Goal: Task Accomplishment & Management: Use online tool/utility

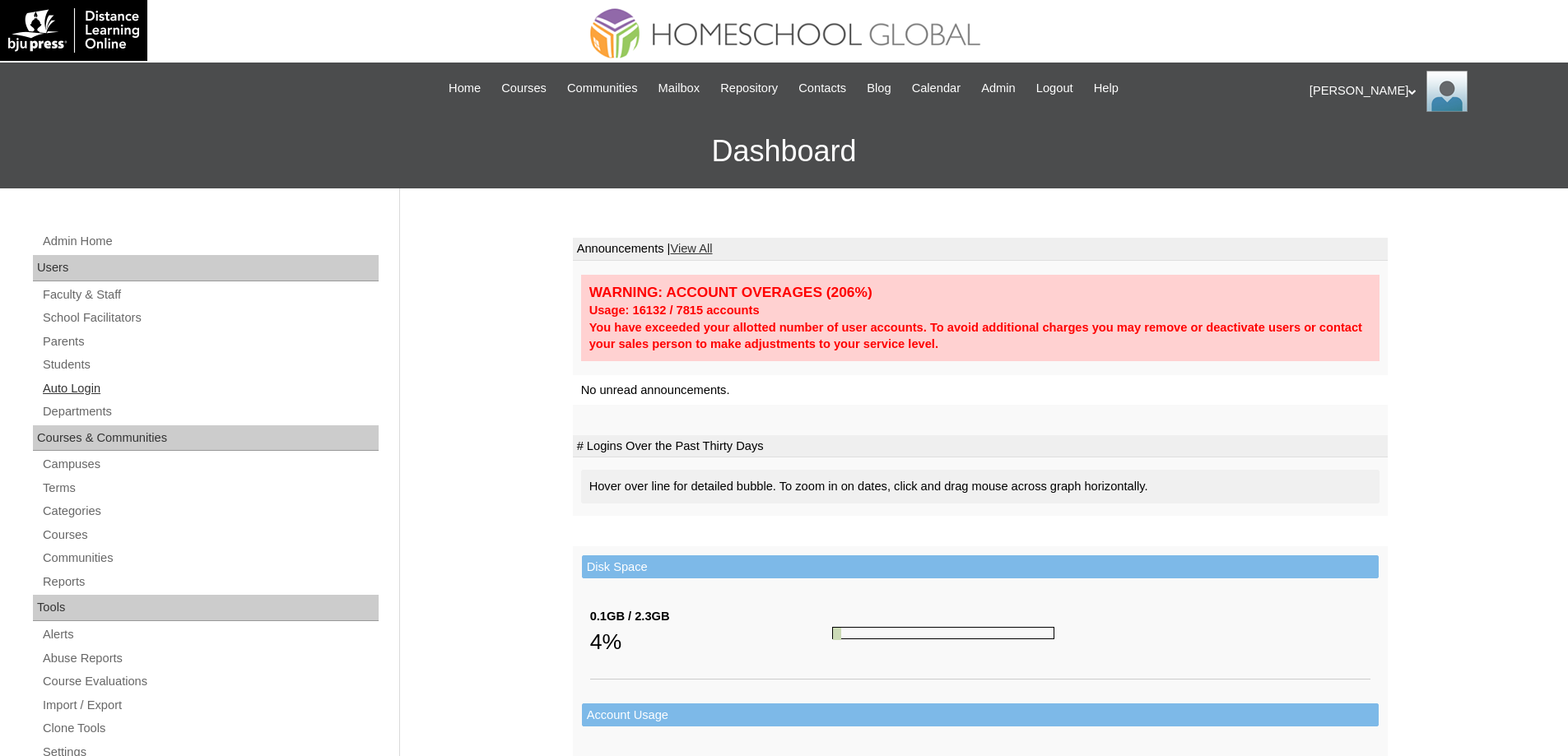
click at [89, 391] on link "Auto Login" at bounding box center [210, 389] width 338 height 21
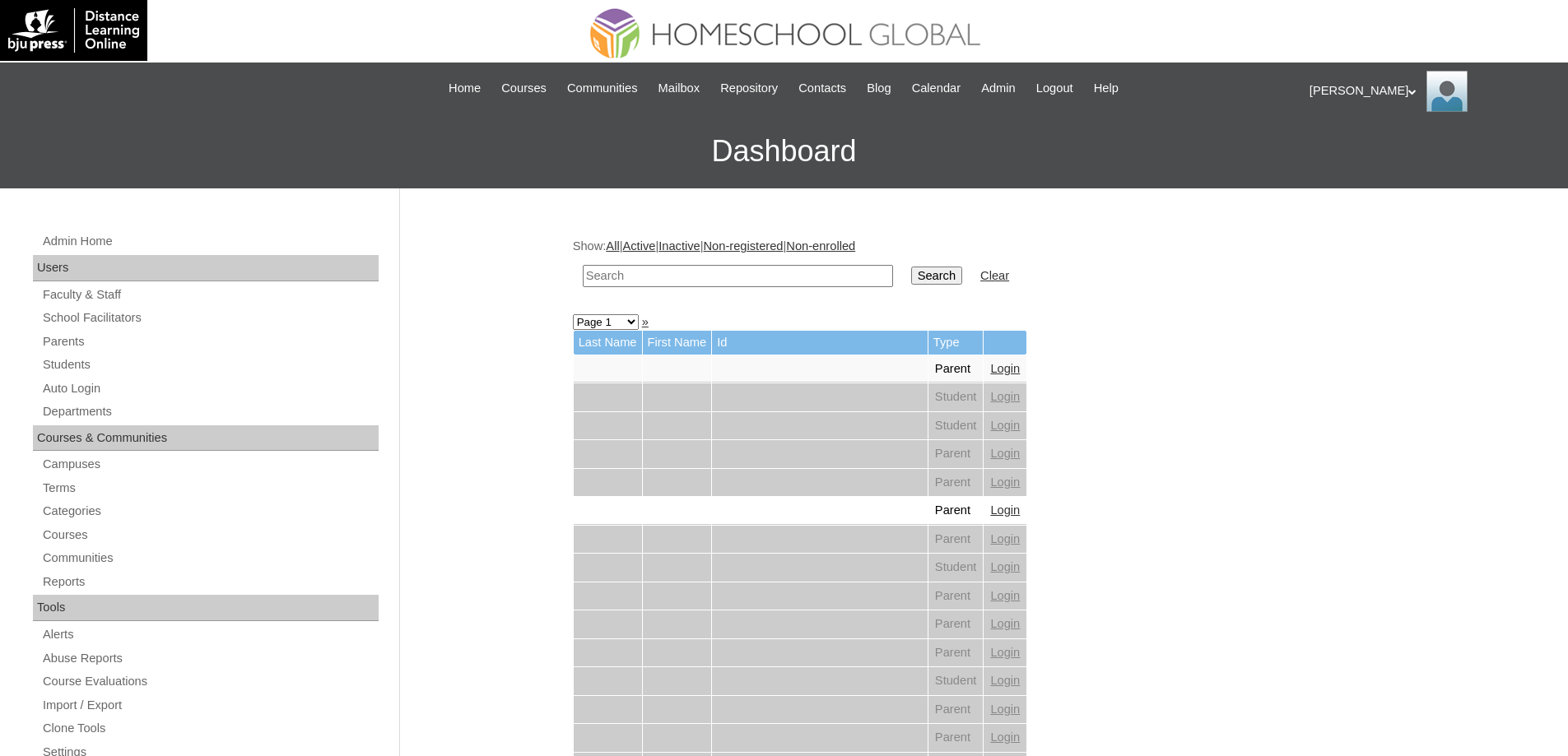
click at [693, 278] on input "text" at bounding box center [738, 275] width 310 height 22
paste input "Calvin Dine"
type input "Calvin Dine"
click at [952, 264] on td "Search" at bounding box center [937, 275] width 68 height 38
click at [950, 273] on input "Search" at bounding box center [936, 275] width 51 height 18
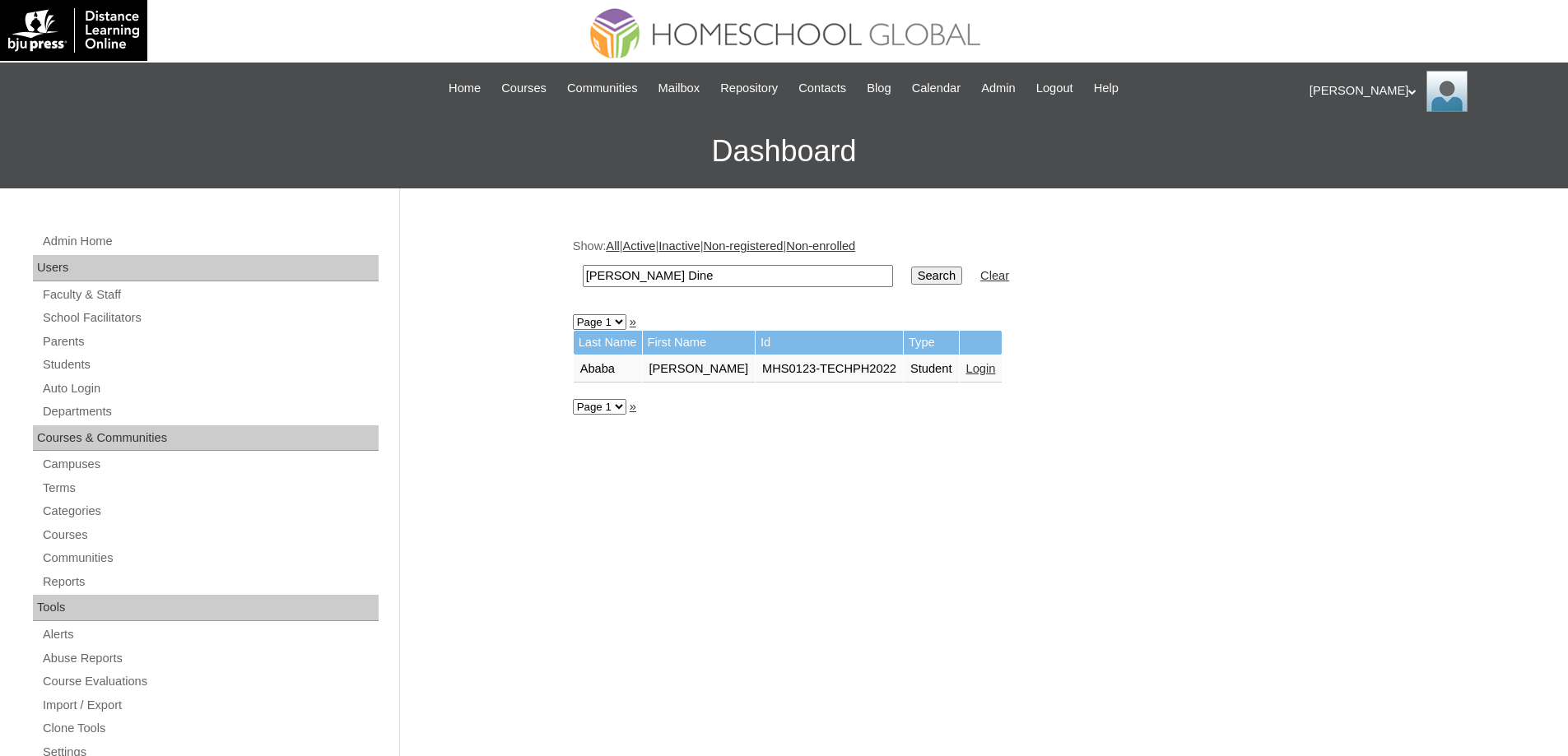
click at [977, 373] on link "Login" at bounding box center [981, 368] width 30 height 13
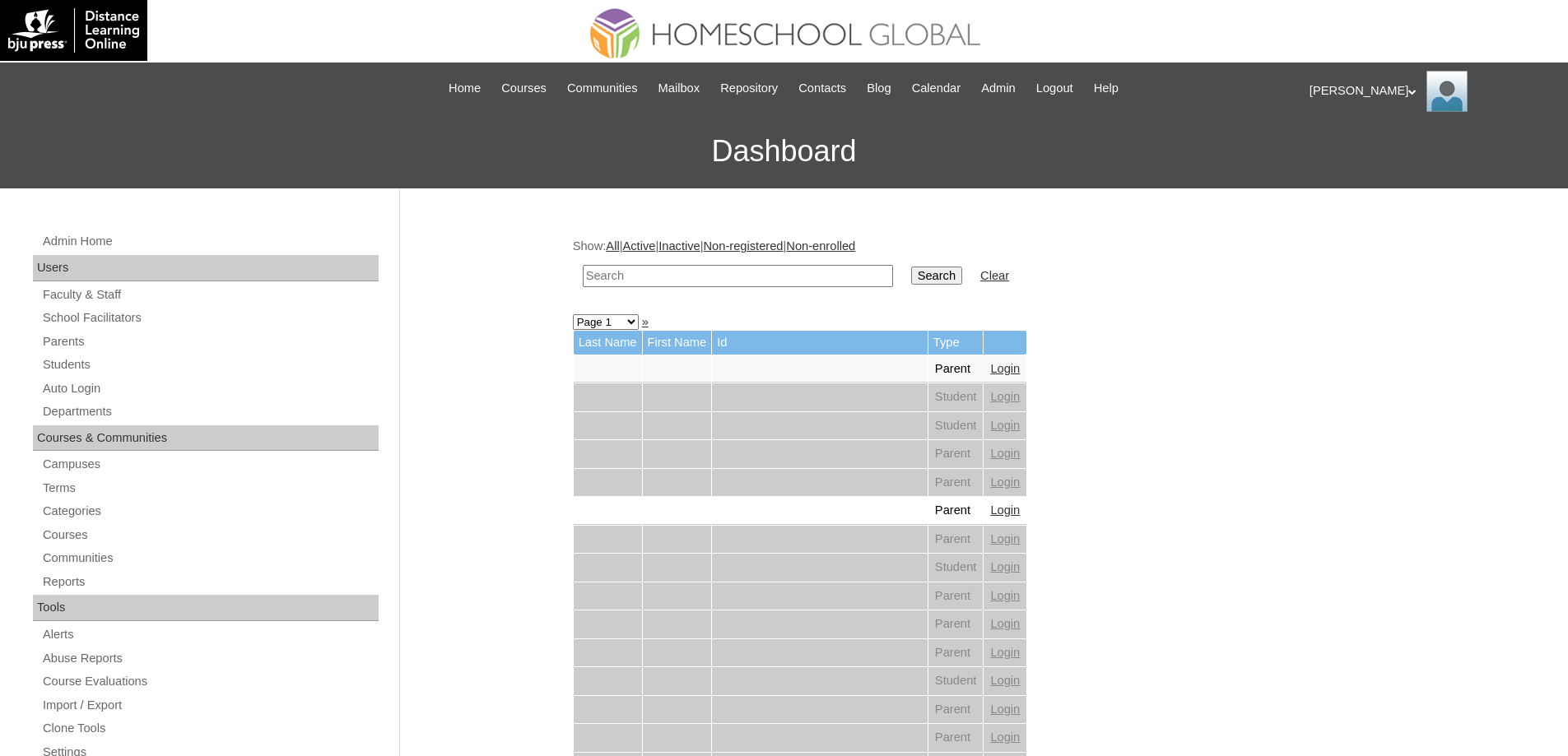
click at [885, 271] on input "text" at bounding box center [738, 275] width 310 height 22
paste input "Kaelyn Carle"
type input "Kaelyn Carle"
click at [935, 279] on input "Search" at bounding box center [936, 275] width 51 height 18
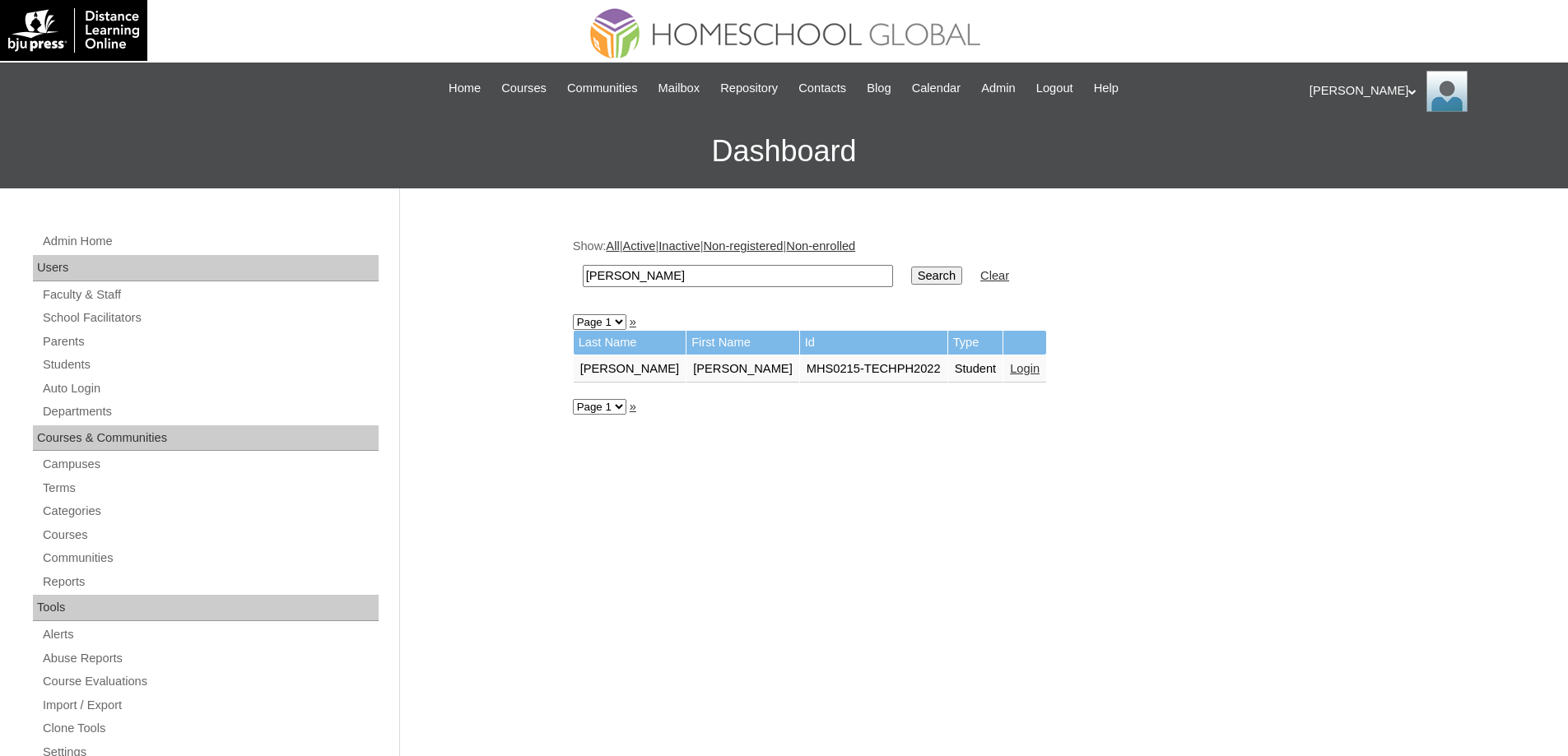
click at [1010, 375] on link "Login" at bounding box center [1024, 368] width 30 height 13
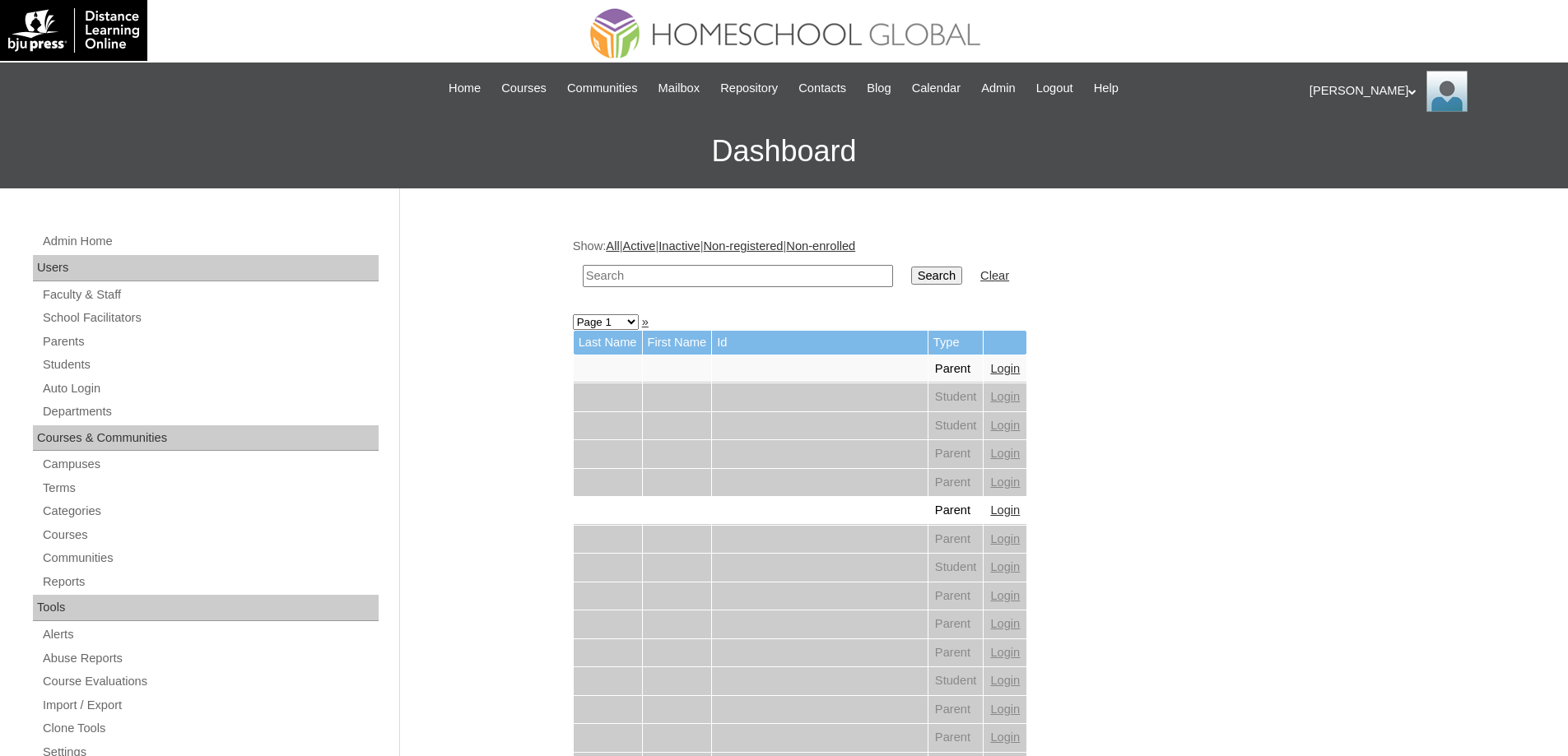
click at [811, 282] on input "text" at bounding box center [738, 275] width 310 height 22
paste input "[PERSON_NAME]"
type input "Sebastian Ree"
click at [944, 265] on td "Search" at bounding box center [937, 275] width 68 height 38
click at [942, 266] on input "Search" at bounding box center [936, 275] width 51 height 18
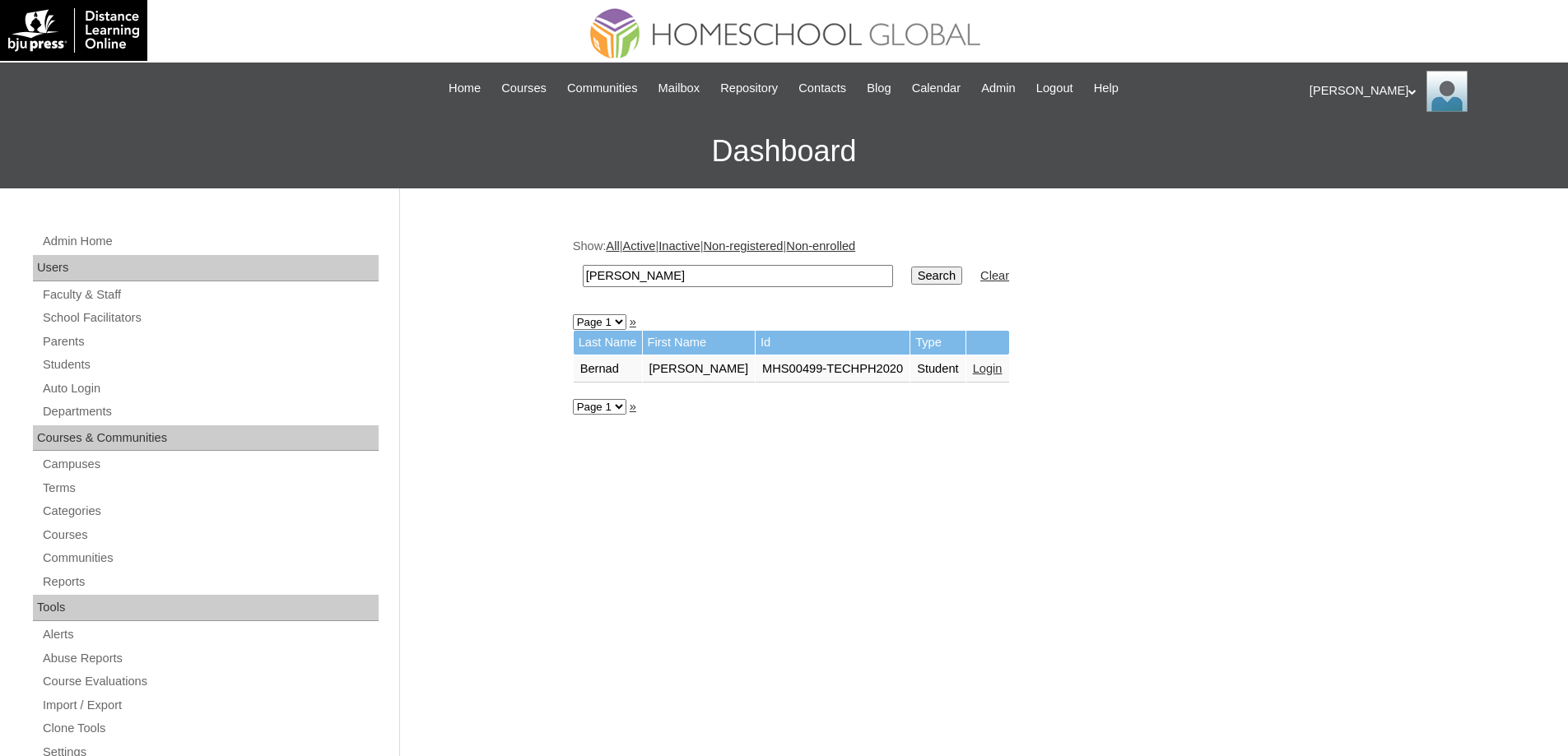
click at [1001, 369] on link "Login" at bounding box center [987, 368] width 30 height 13
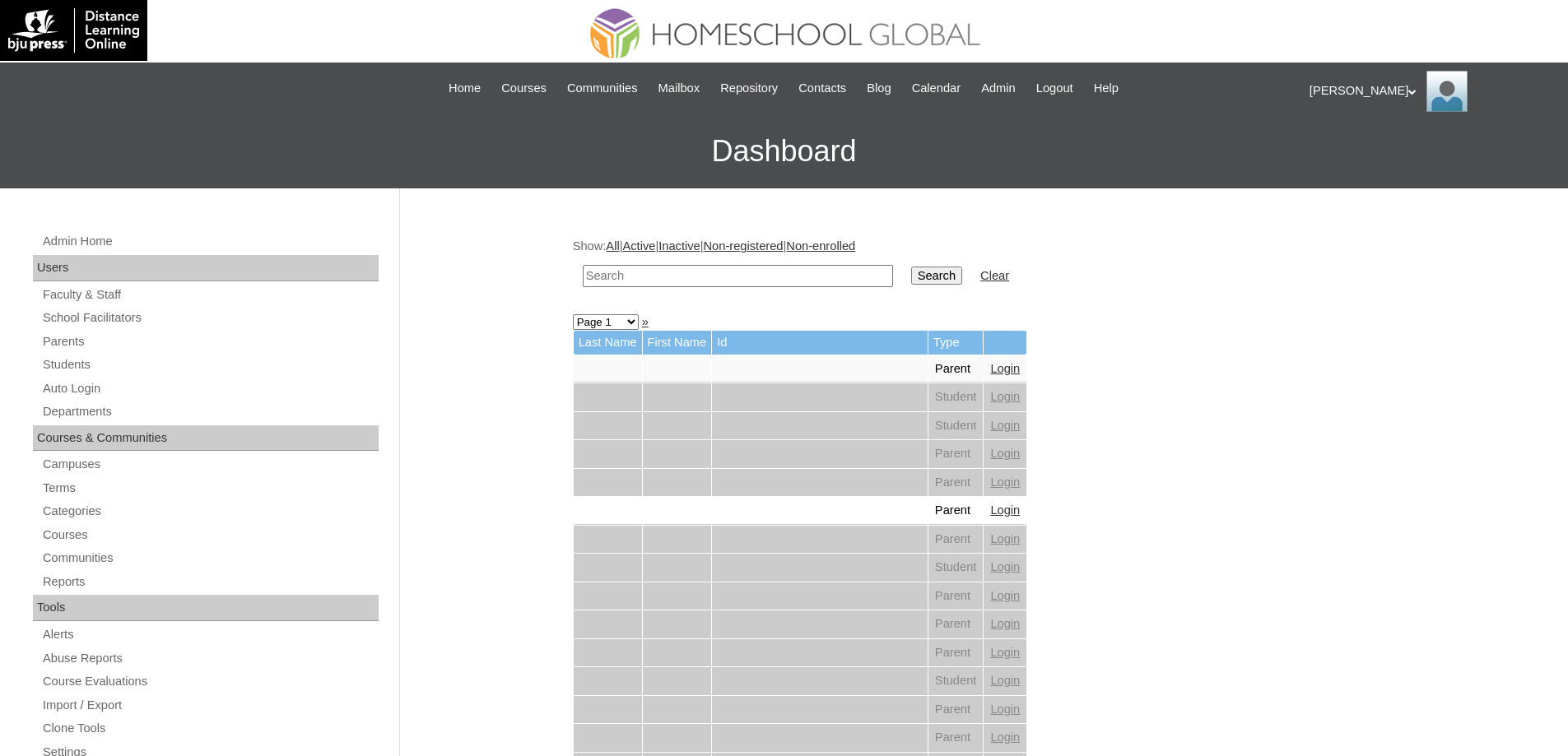
click at [779, 272] on input "text" at bounding box center [738, 275] width 310 height 22
paste input "[PERSON_NAME]"
type input "[PERSON_NAME]"
click at [962, 277] on input "Search" at bounding box center [936, 275] width 51 height 18
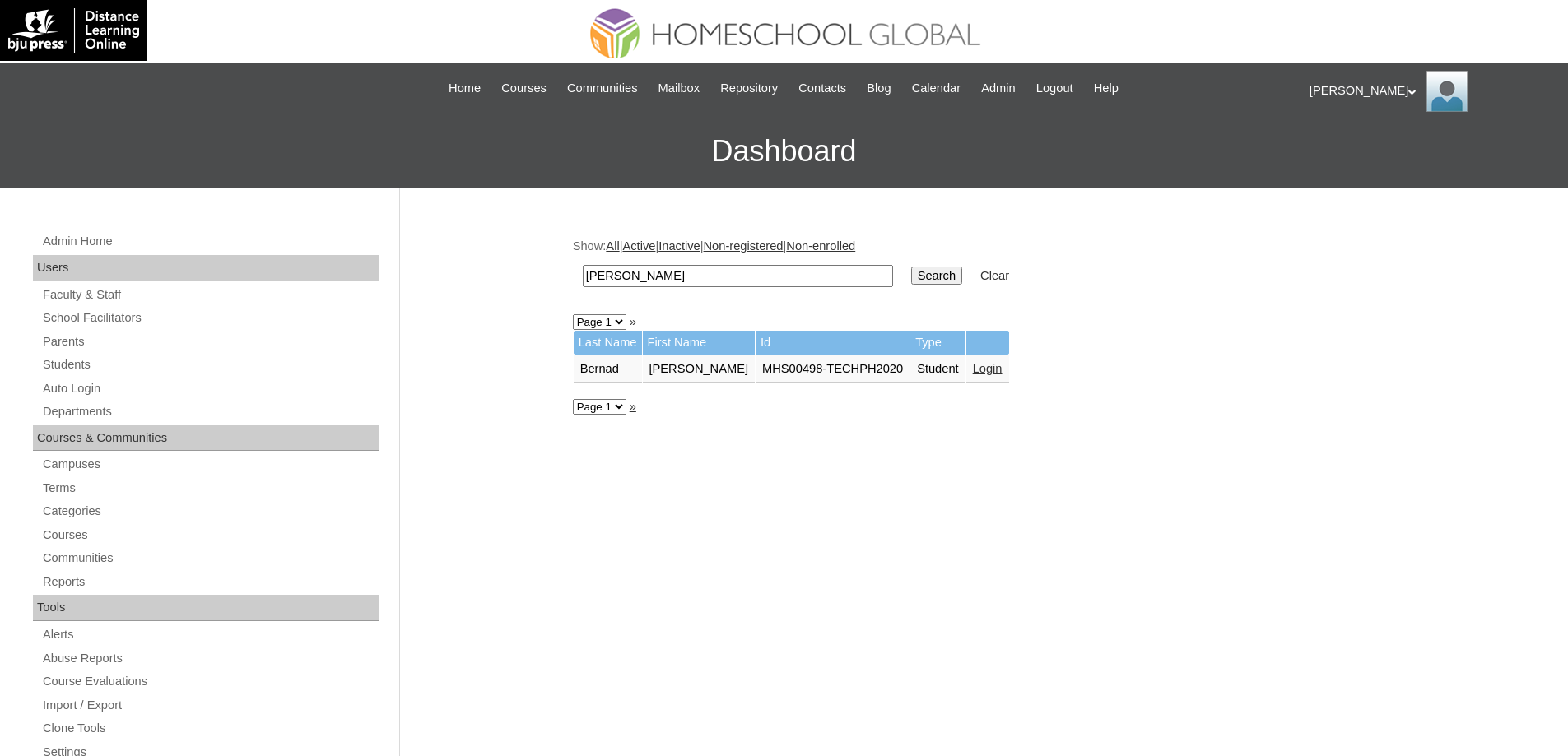
click at [1003, 369] on link "Login" at bounding box center [987, 368] width 30 height 13
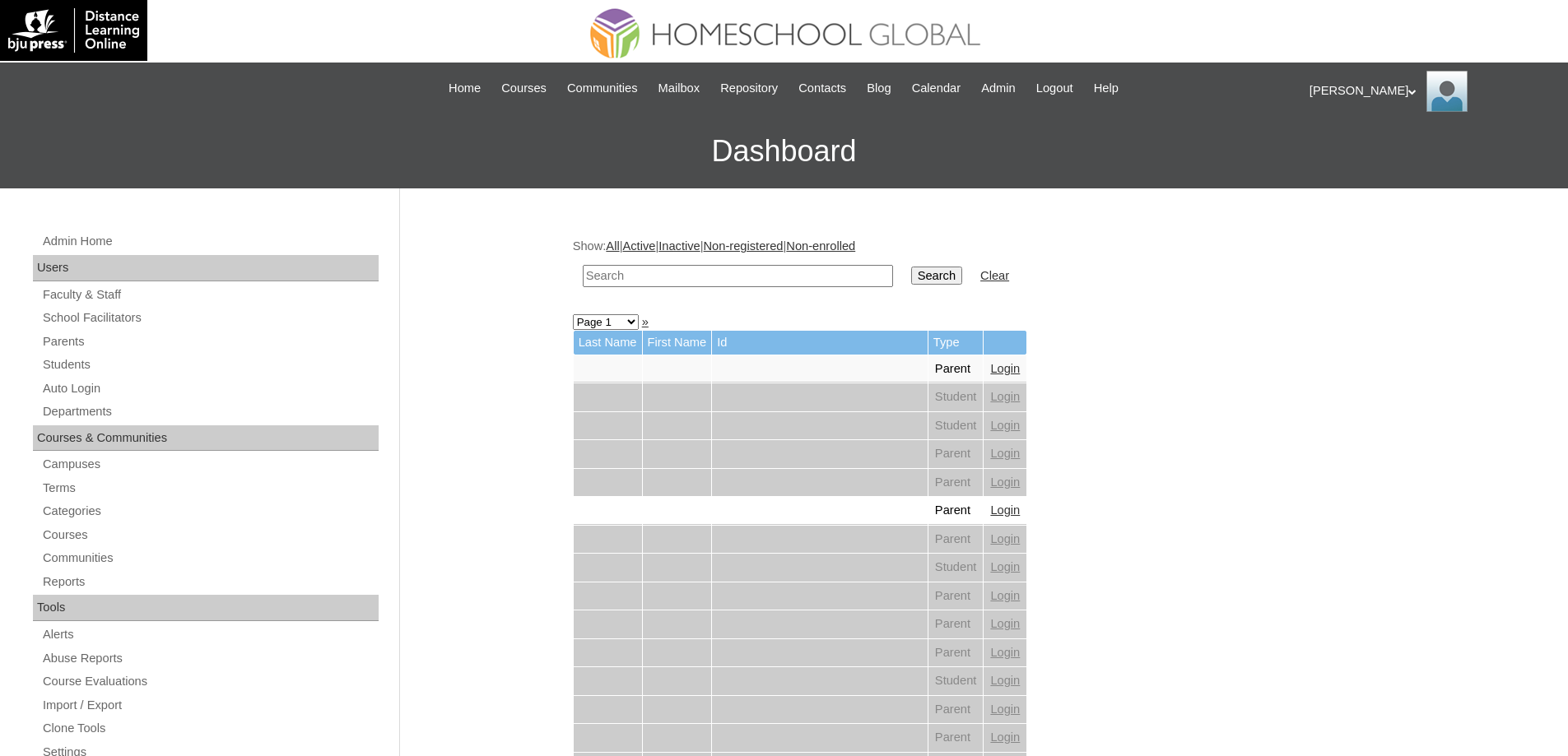
click at [820, 273] on input "text" at bounding box center [738, 275] width 310 height 22
paste input "[PERSON_NAME]"
type input "[PERSON_NAME]"
click at [942, 271] on input "Search" at bounding box center [936, 275] width 51 height 18
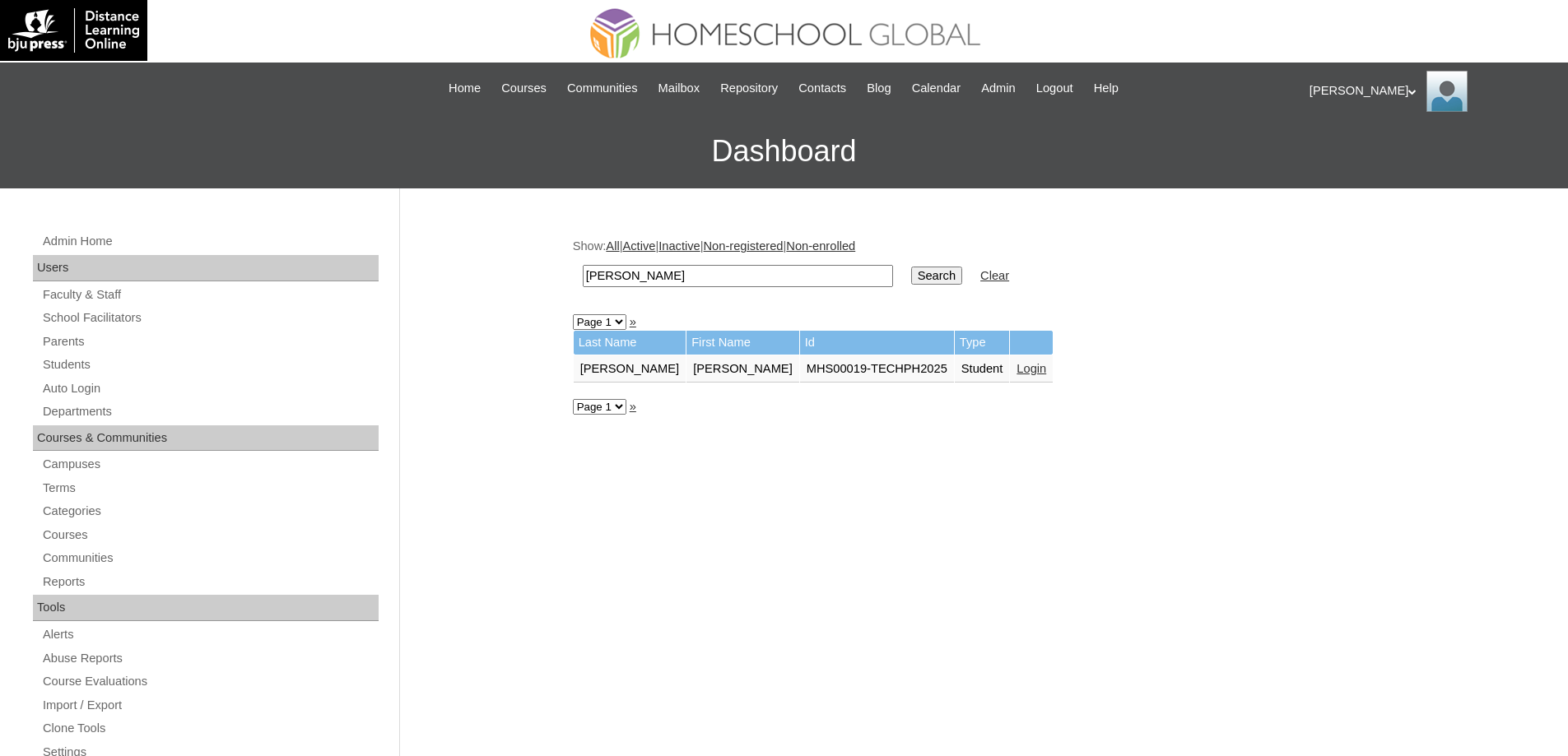
click at [1016, 368] on link "Login" at bounding box center [1031, 368] width 30 height 13
click at [991, 374] on link "Login" at bounding box center [981, 368] width 30 height 13
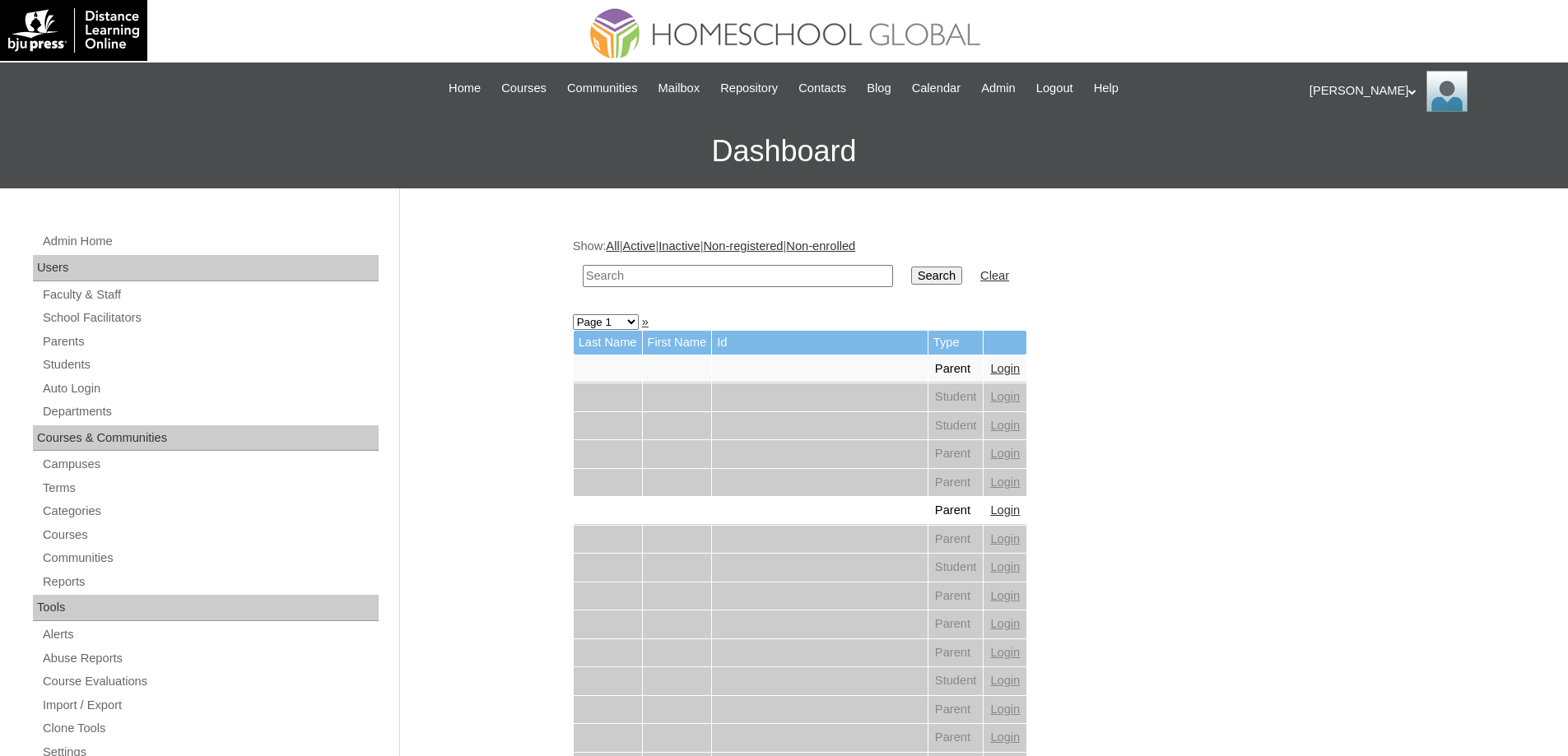
click at [800, 269] on input "text" at bounding box center [738, 275] width 310 height 22
paste input "[PERSON_NAME]"
type input "[PERSON_NAME]"
click at [955, 270] on input "Search" at bounding box center [936, 275] width 51 height 18
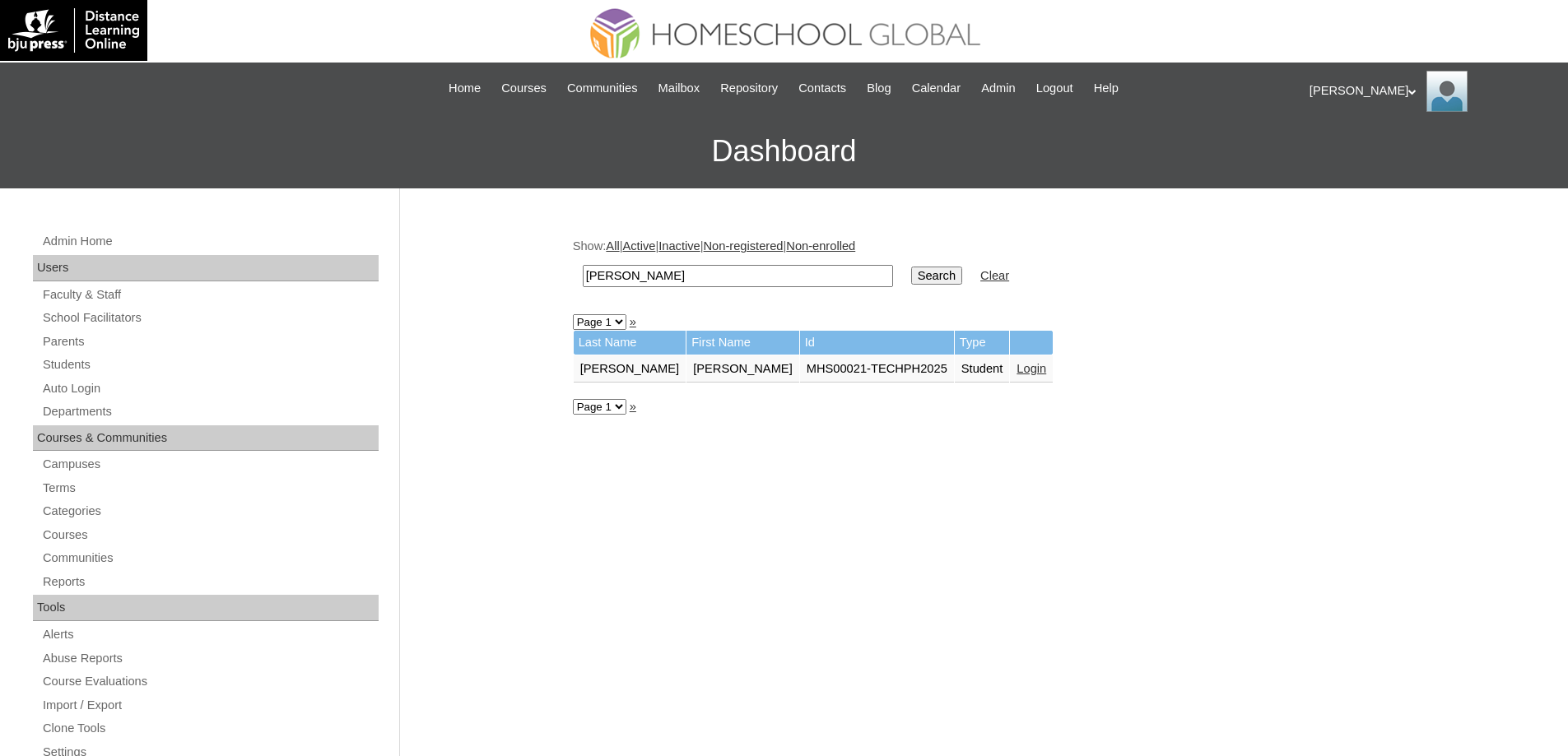
click at [1016, 373] on link "Login" at bounding box center [1031, 368] width 30 height 13
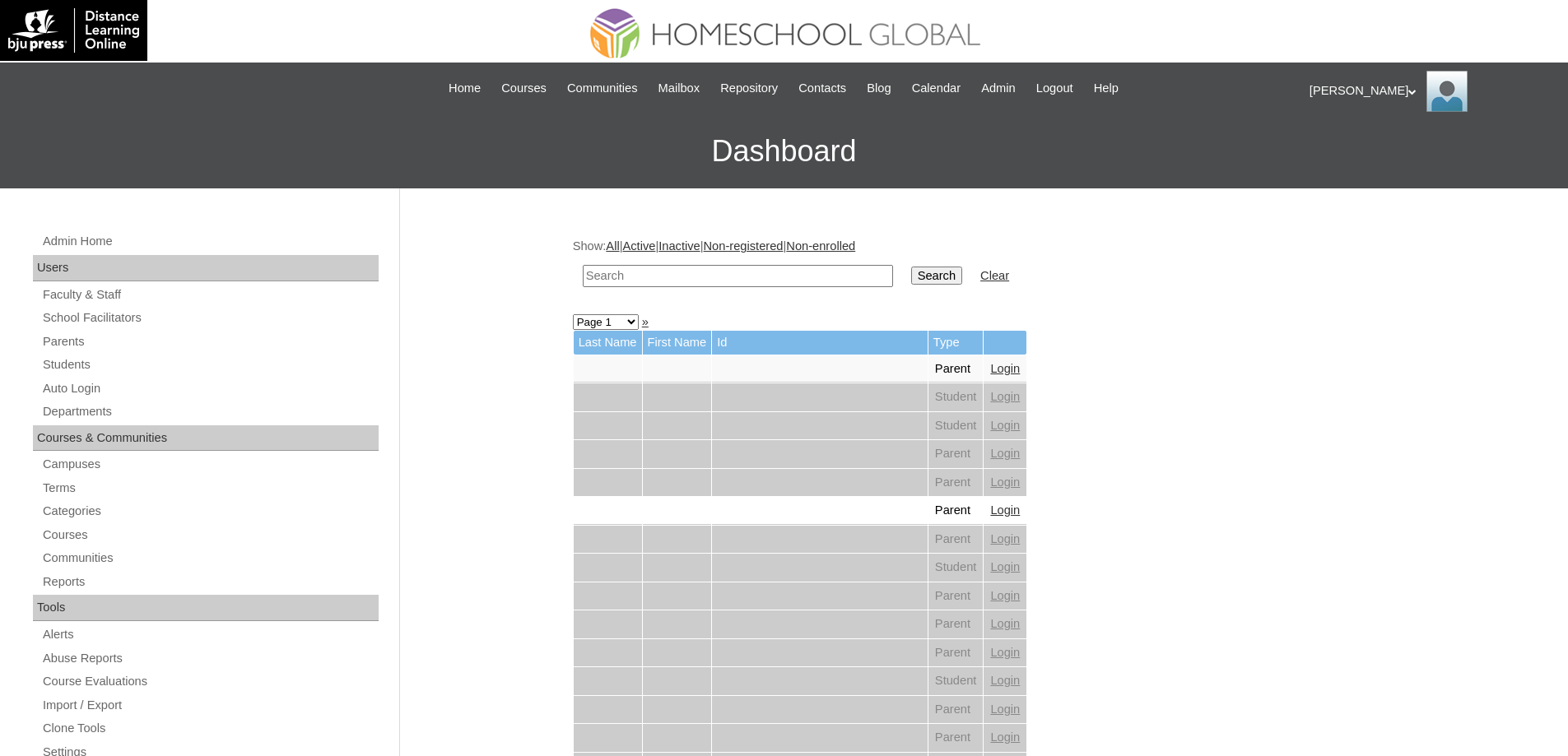
click at [758, 263] on td at bounding box center [738, 275] width 327 height 38
click at [766, 271] on input "text" at bounding box center [738, 275] width 310 height 22
paste input "Jessie Eliza"
type input "Jessie Eliza"
click at [941, 278] on input "Search" at bounding box center [936, 275] width 51 height 18
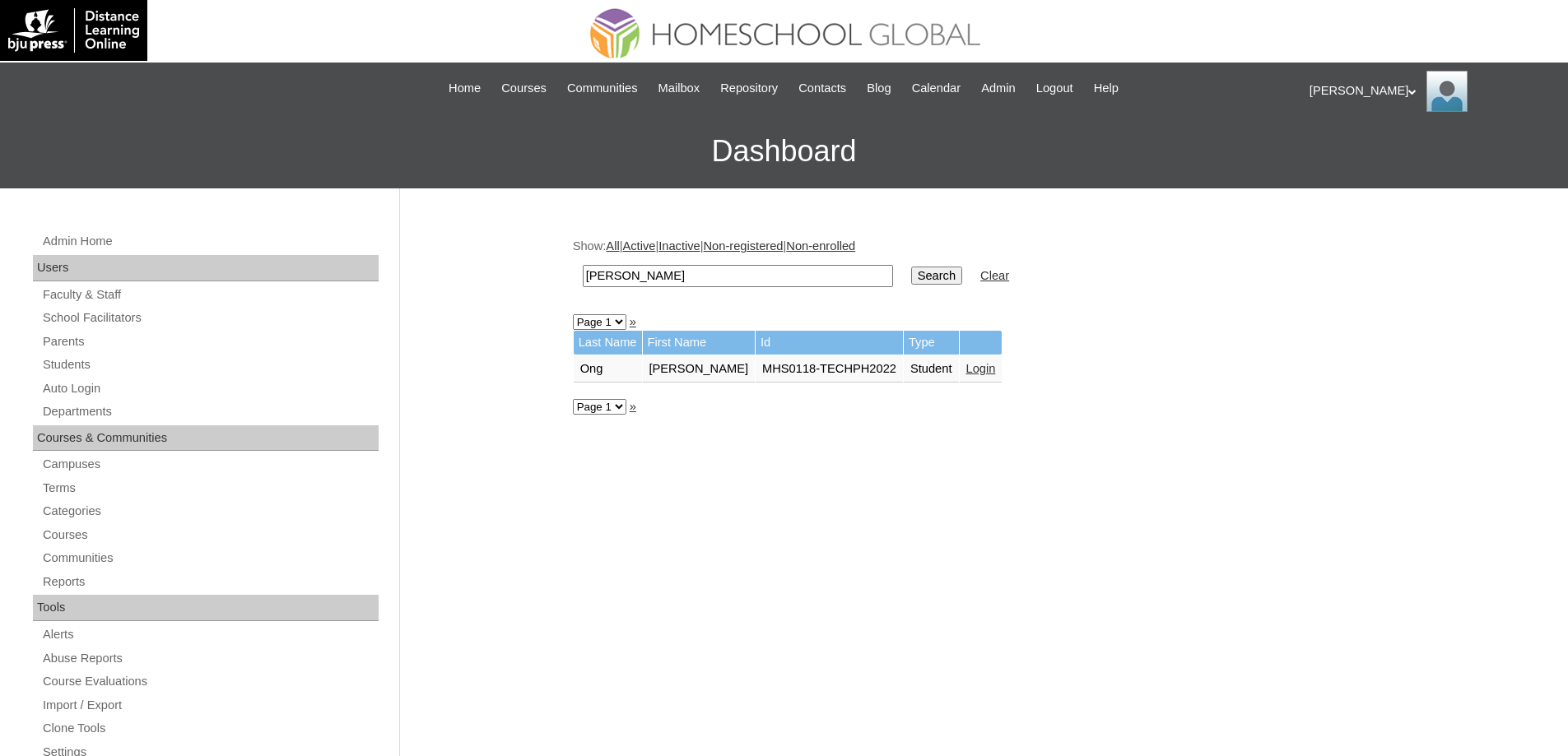
click at [992, 370] on link "Login" at bounding box center [981, 368] width 30 height 13
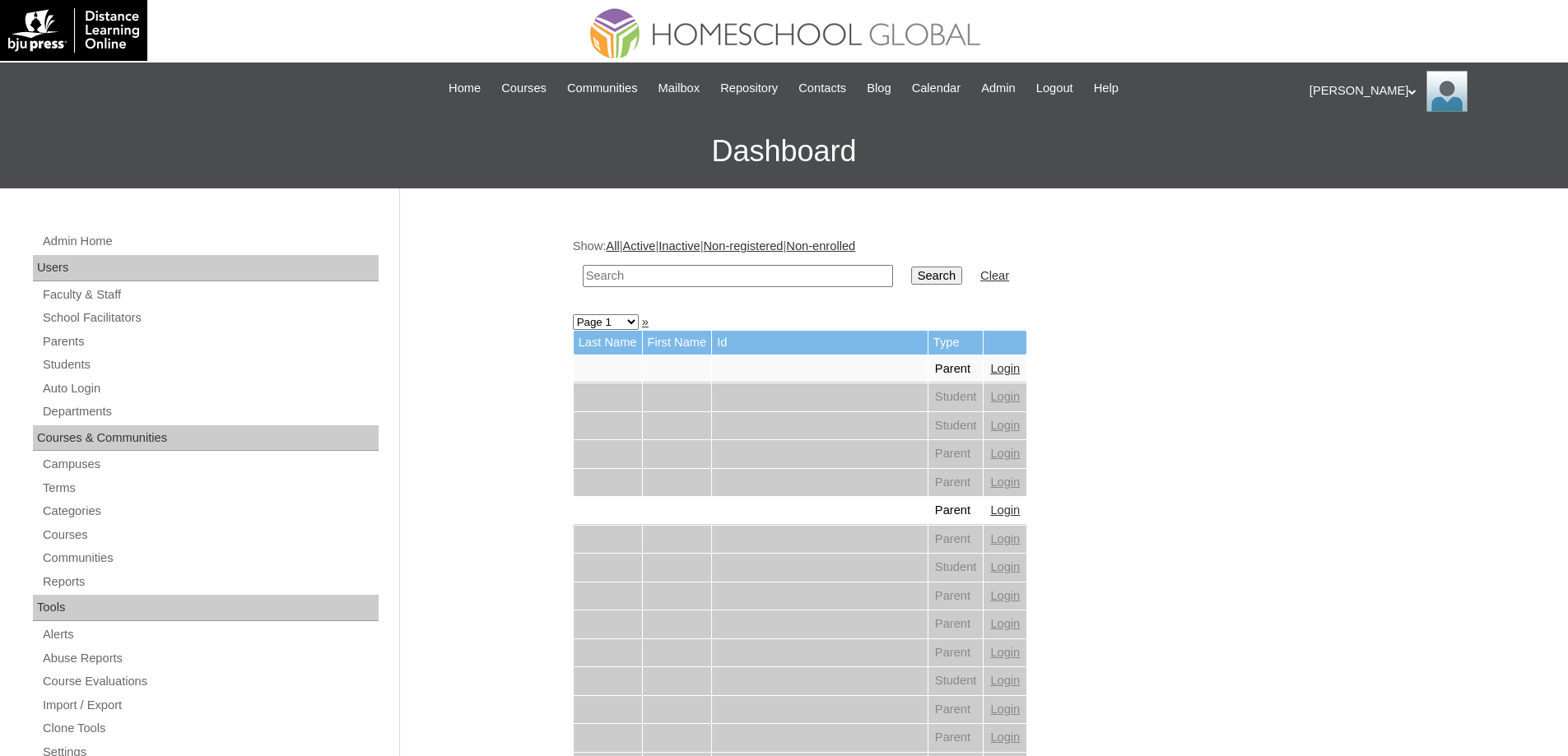
click at [799, 280] on input "text" at bounding box center [738, 275] width 310 height 22
paste input "[PERSON_NAME] Ca"
type input "[PERSON_NAME] Ca"
click at [952, 276] on input "Search" at bounding box center [936, 275] width 51 height 18
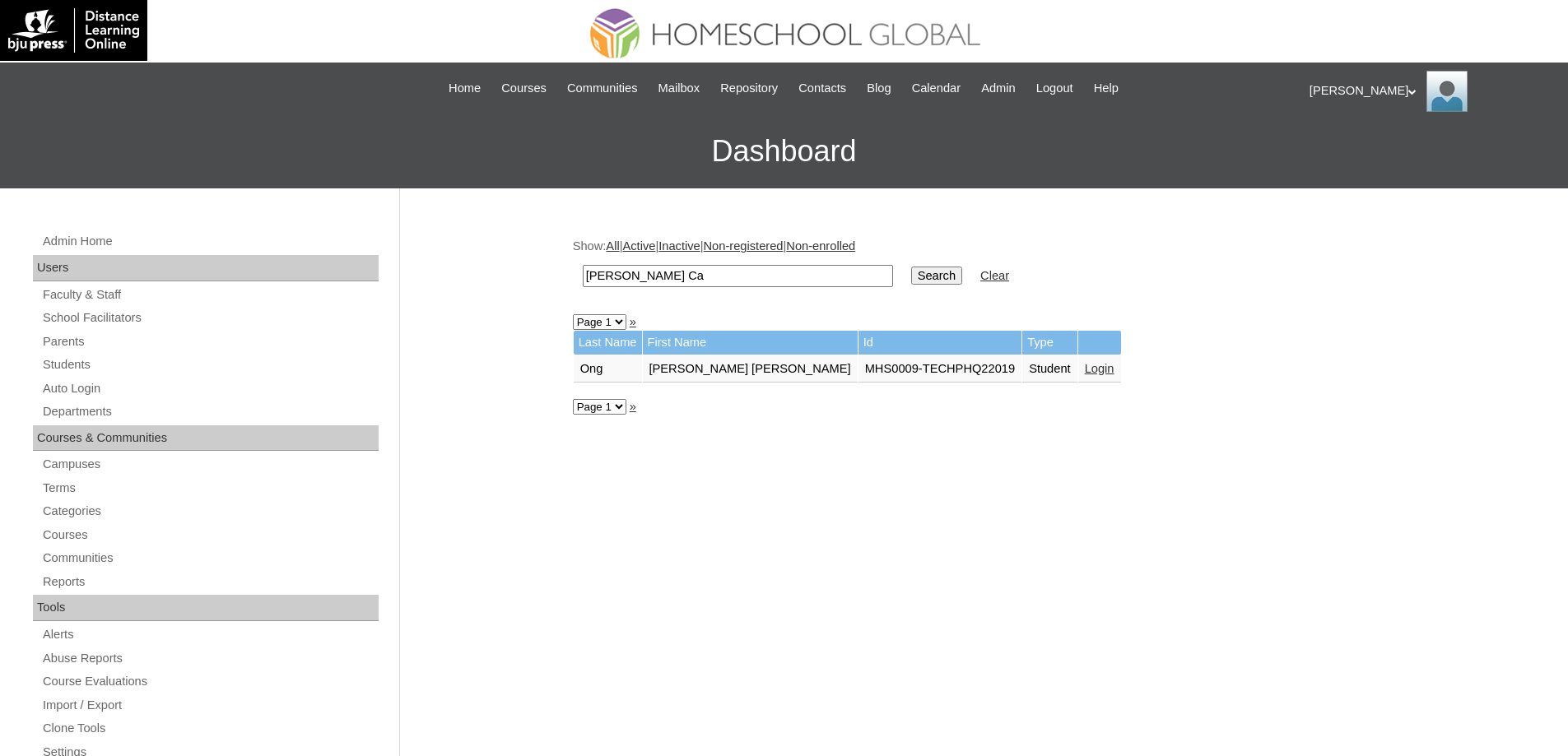
click at [1085, 370] on link "Login" at bounding box center [1100, 368] width 30 height 13
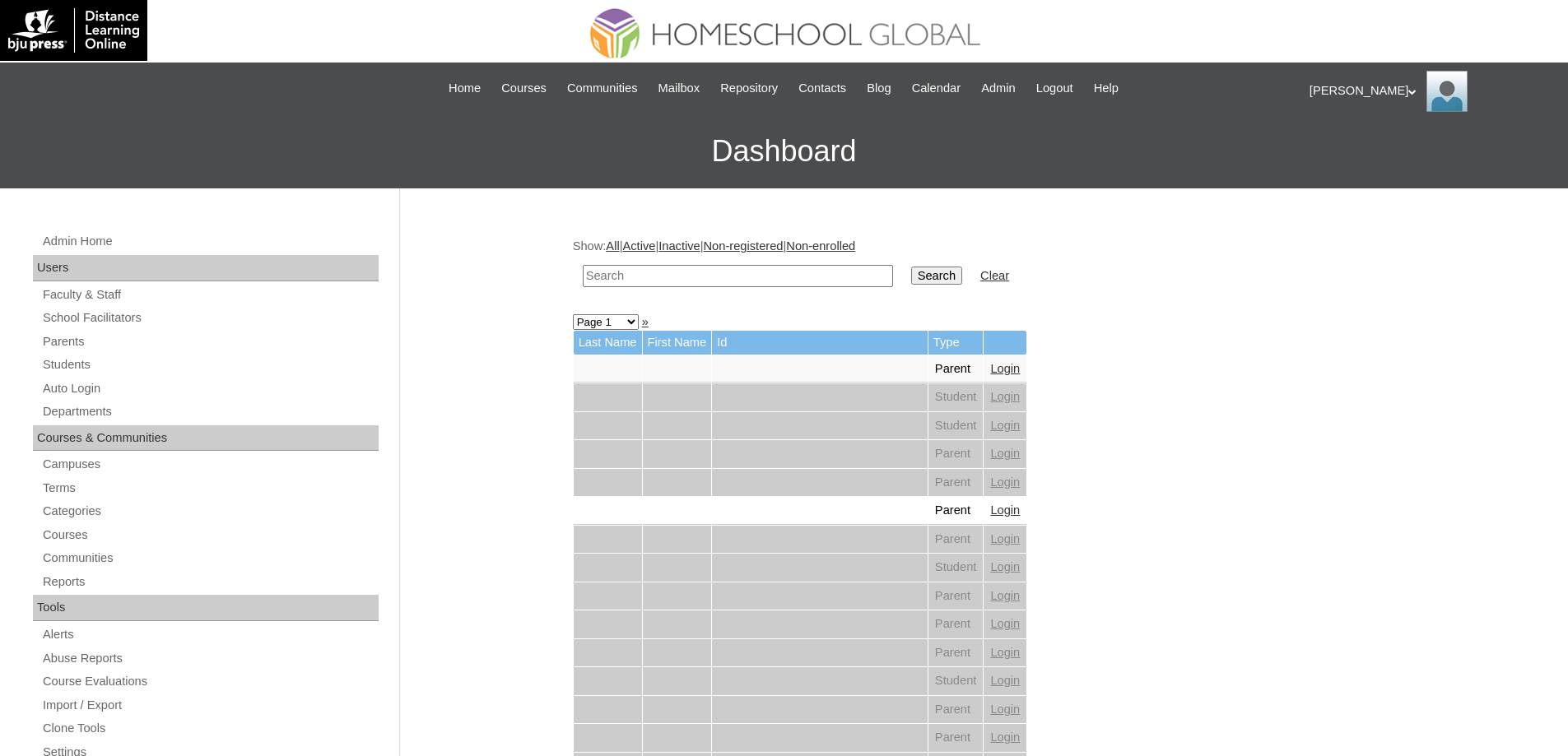
click at [687, 274] on input "text" at bounding box center [738, 275] width 310 height 22
paste input "Clyde Ma"
click at [625, 279] on input "Clyde Ma" at bounding box center [738, 275] width 310 height 22
click at [624, 275] on input "Clyde Ma" at bounding box center [738, 275] width 310 height 22
type input "Clyde Ma"
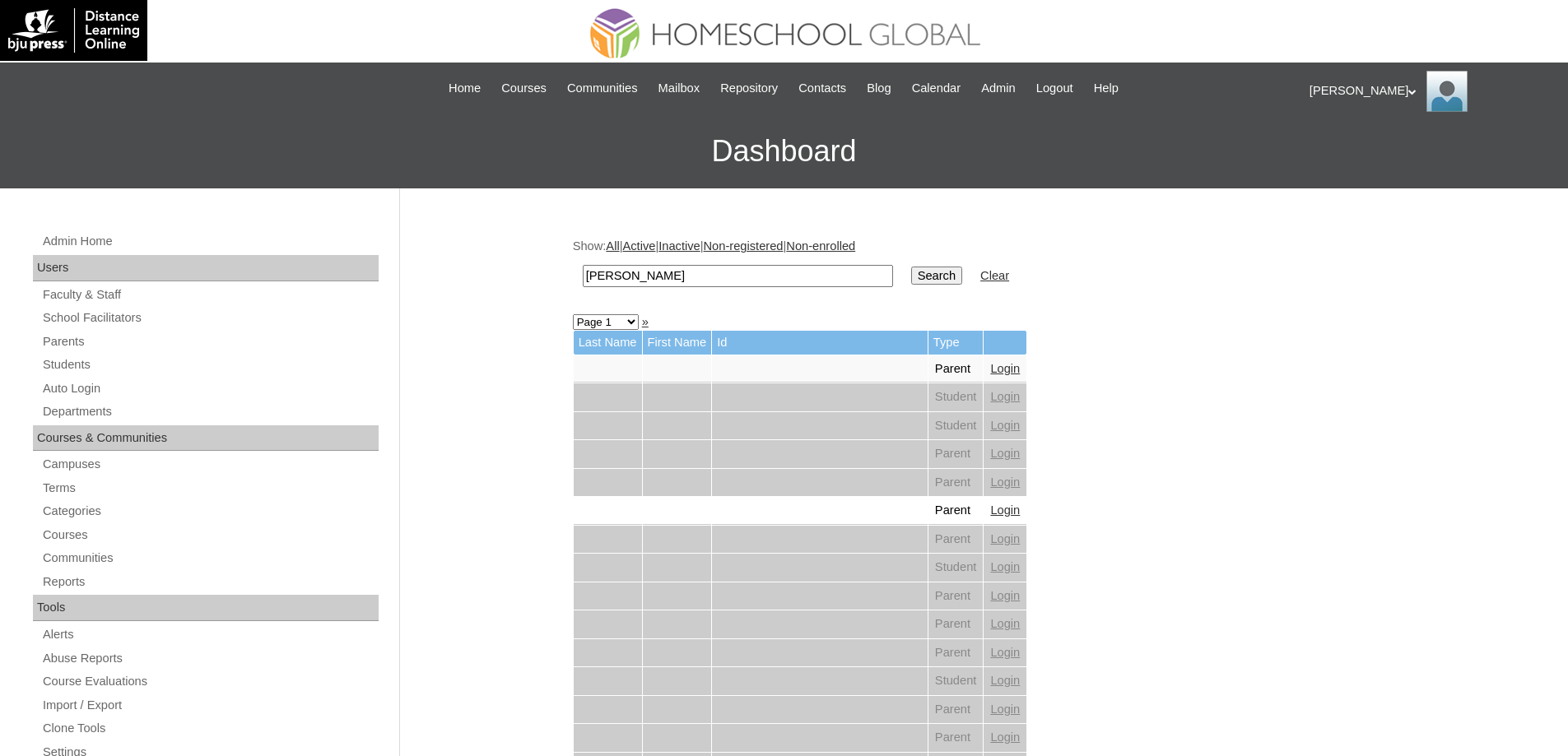
click at [932, 284] on input "Search" at bounding box center [936, 275] width 51 height 18
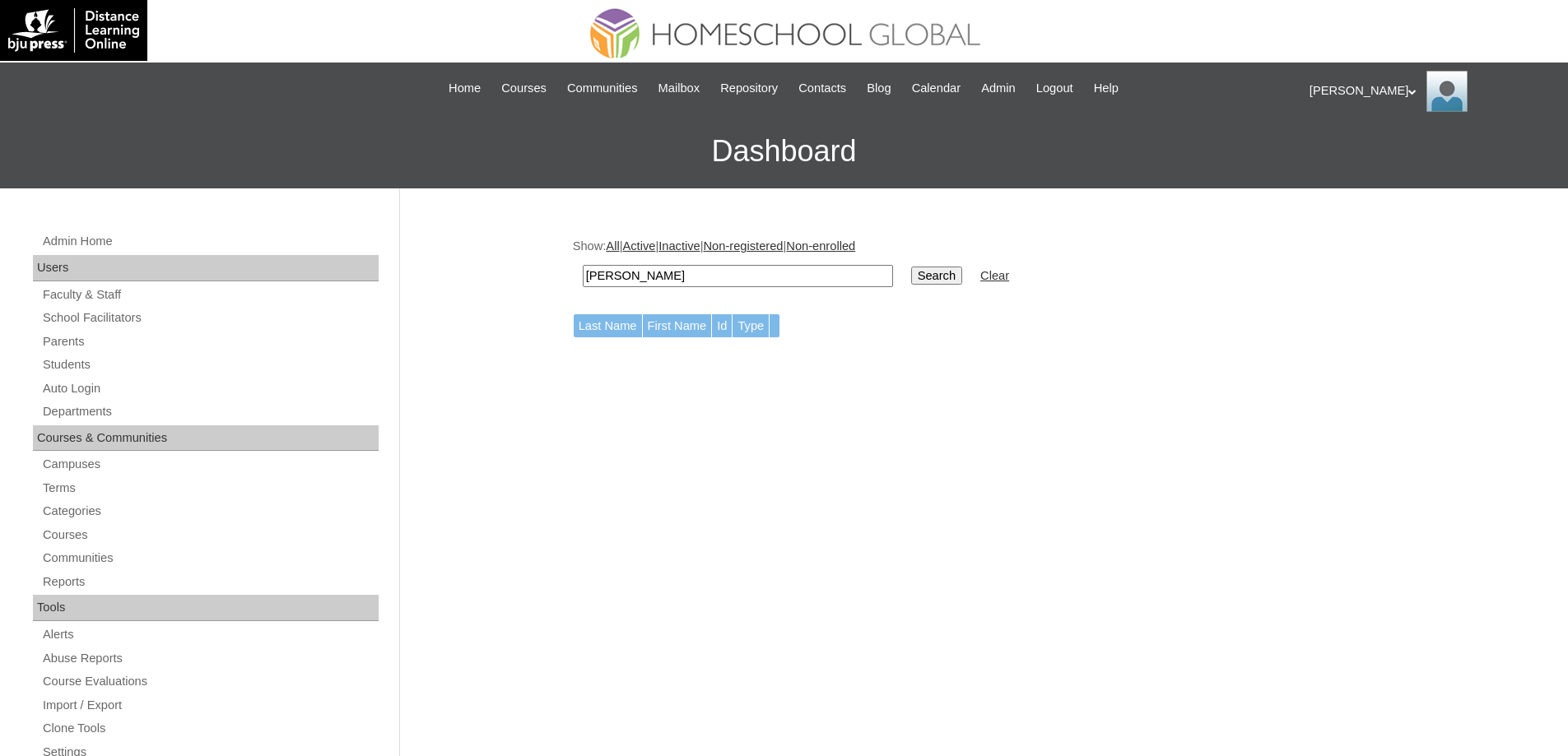
drag, startPoint x: 685, startPoint y: 272, endPoint x: 495, endPoint y: 259, distance: 190.4
click at [510, 263] on div "Admin Home Users Faculty & Staff School Facilitators Parents Students Auto Logi…" at bounding box center [784, 756] width 1568 height 1135
paste input "la"
type input "[PERSON_NAME]"
click at [945, 281] on input "Search" at bounding box center [936, 275] width 51 height 18
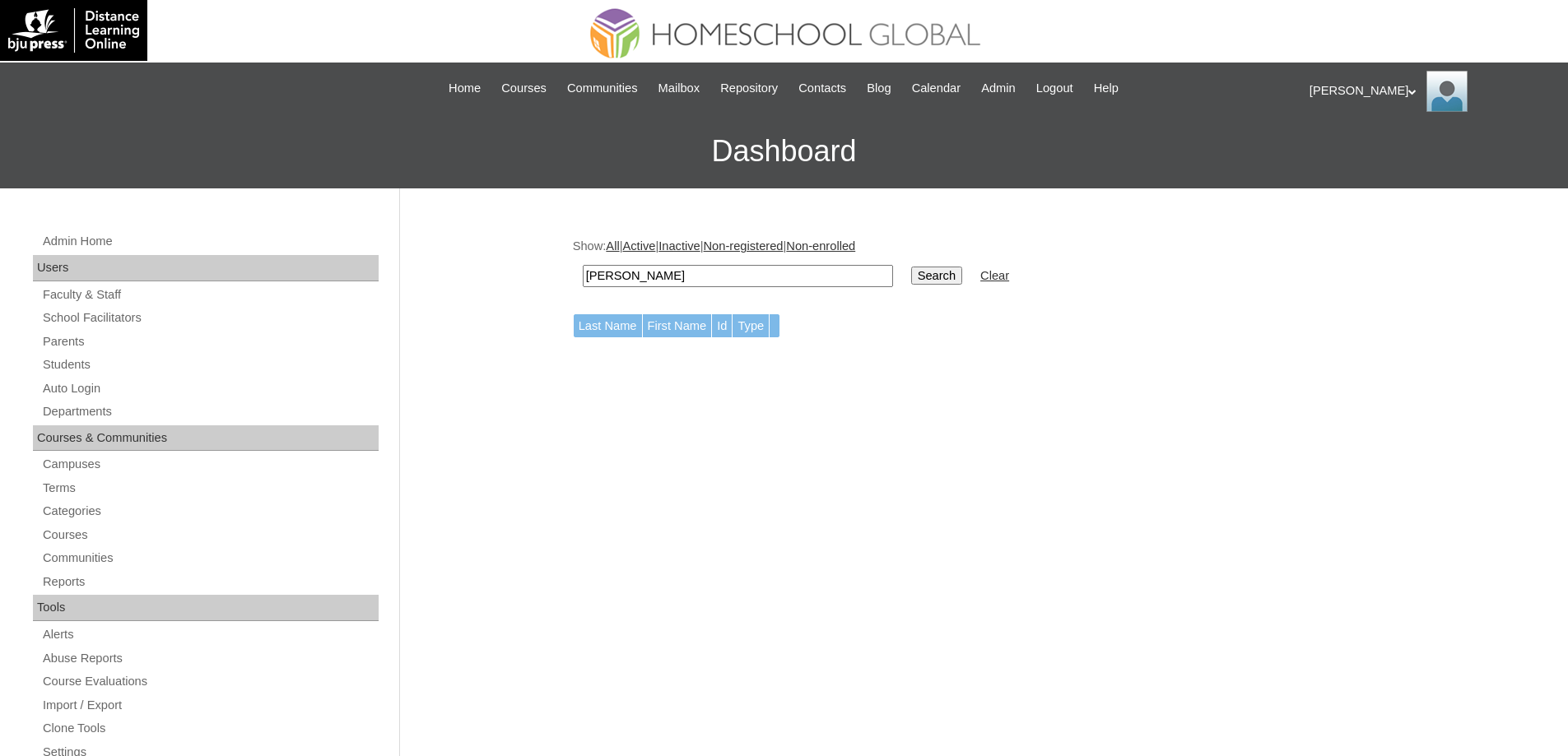
drag, startPoint x: 682, startPoint y: 275, endPoint x: 502, endPoint y: 254, distance: 181.2
click at [499, 256] on div "Admin Home Users Faculty & Staff School Facilitators Parents Students Auto Logi…" at bounding box center [784, 756] width 1568 height 1135
paste input "230001858"
type input "230001858"
